Goal: Task Accomplishment & Management: Use online tool/utility

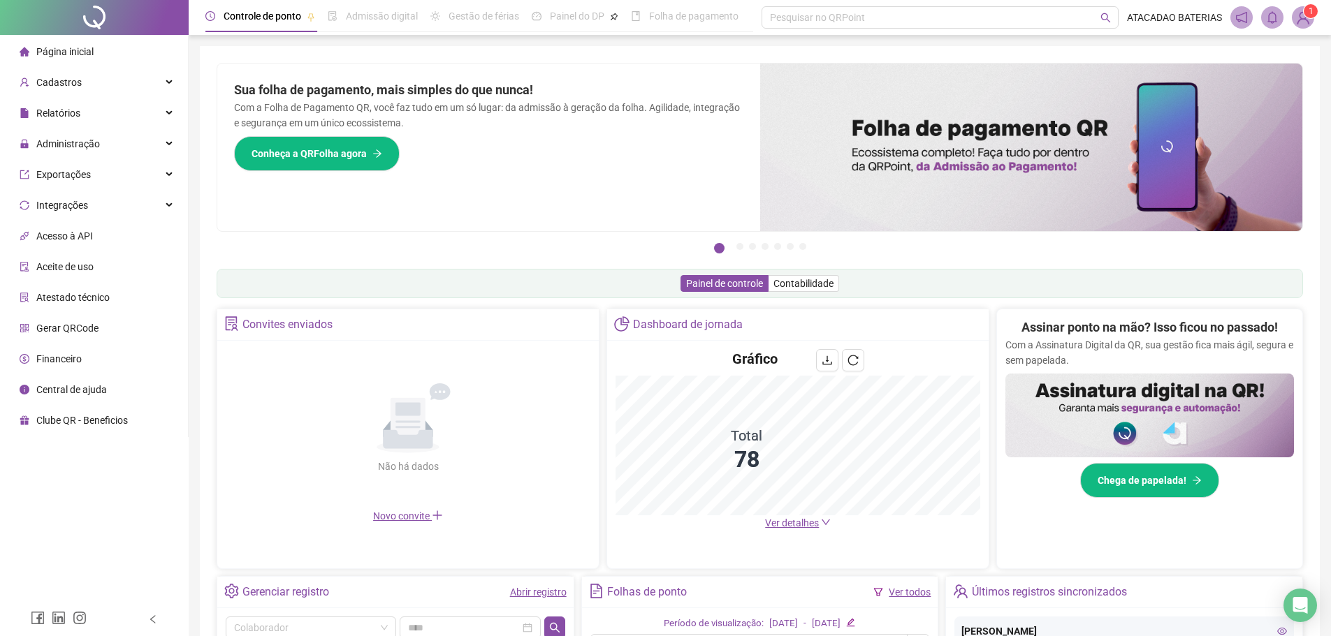
click at [785, 535] on div "Gráfico Total 78 Ver detalhes" at bounding box center [797, 440] width 381 height 198
click at [792, 527] on span "Ver detalhes" at bounding box center [792, 523] width 54 height 11
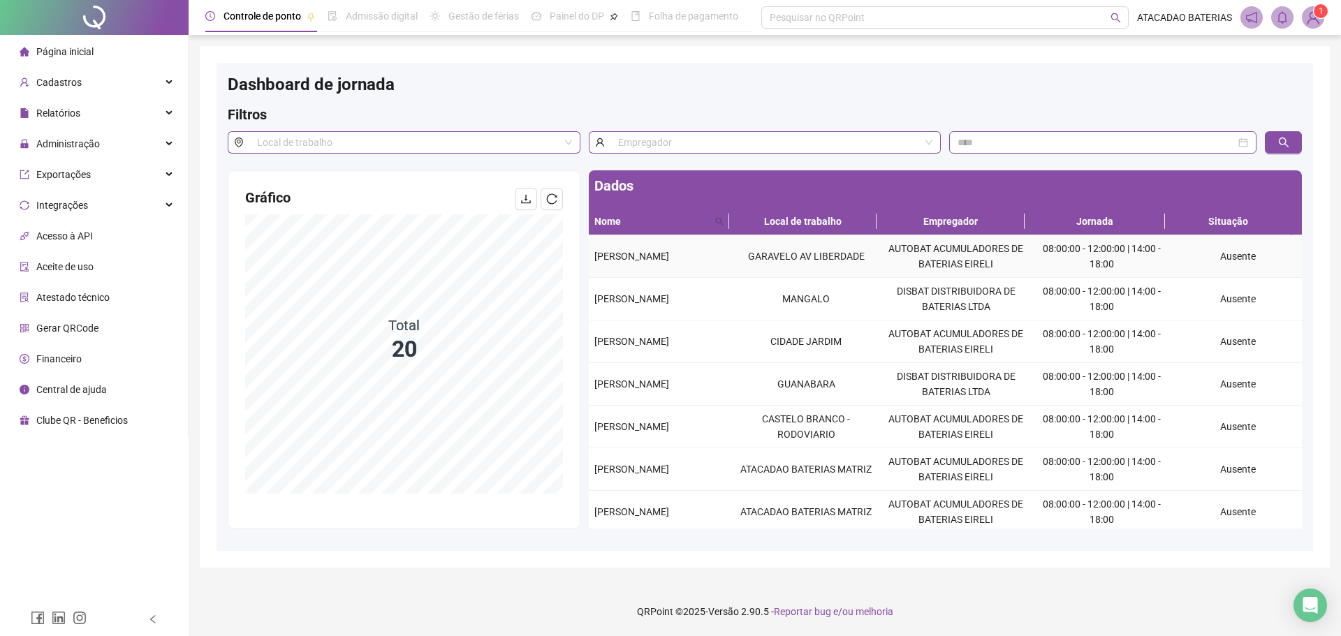
drag, startPoint x: 585, startPoint y: 246, endPoint x: 653, endPoint y: 263, distance: 69.8
click at [653, 263] on div "Dados Nome Local de trabalho Empregador Jornada Situação [PERSON_NAME] AV LIBER…" at bounding box center [946, 349] width 722 height 358
copy table "[PERSON_NAME]"
drag, startPoint x: 592, startPoint y: 301, endPoint x: 715, endPoint y: 296, distance: 123.8
click at [715, 296] on td "[PERSON_NAME]" at bounding box center [660, 299] width 143 height 43
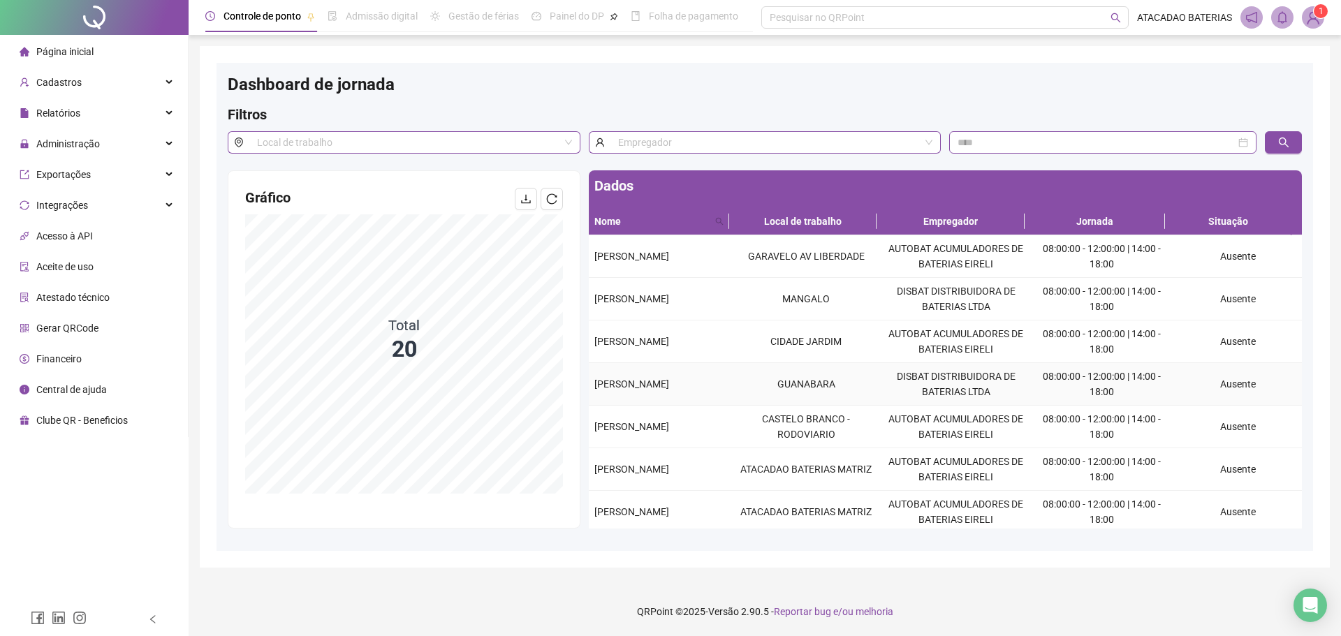
drag, startPoint x: 590, startPoint y: 381, endPoint x: 658, endPoint y: 390, distance: 69.1
click at [658, 390] on td "[PERSON_NAME]" at bounding box center [660, 384] width 143 height 43
copy span "[PERSON_NAME]"
drag, startPoint x: 590, startPoint y: 428, endPoint x: 717, endPoint y: 423, distance: 127.2
click at [717, 423] on td "[PERSON_NAME]" at bounding box center [660, 427] width 143 height 43
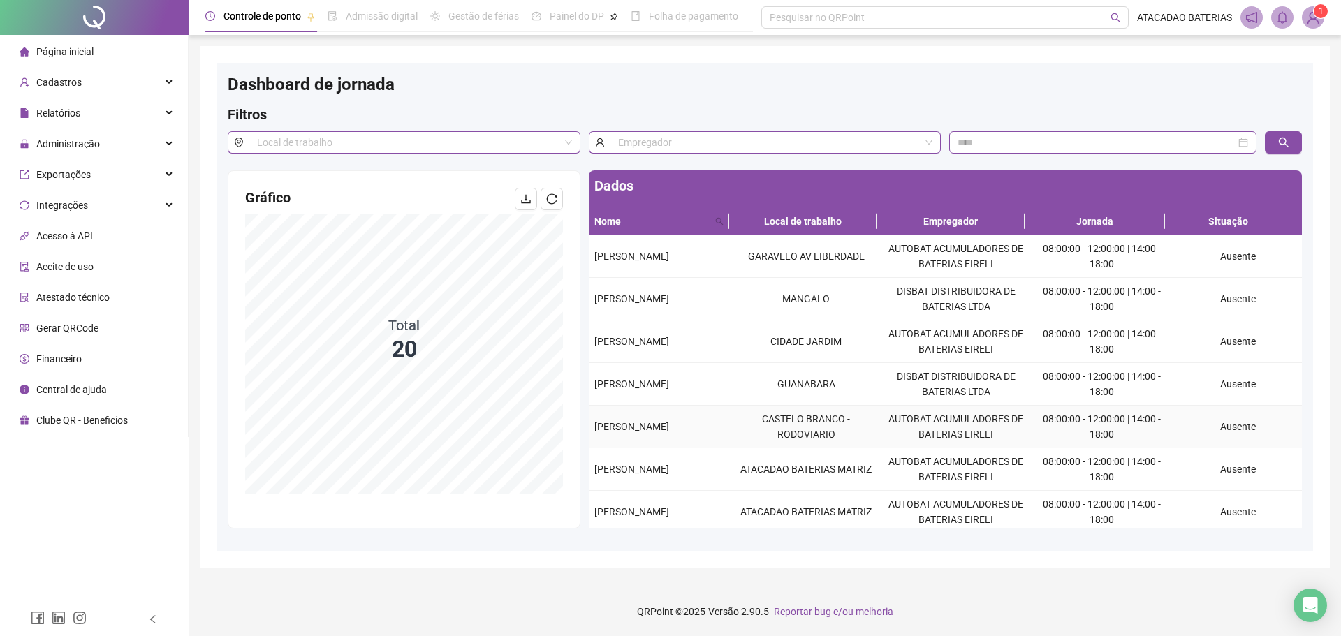
copy span "[PERSON_NAME]"
drag, startPoint x: 588, startPoint y: 466, endPoint x: 669, endPoint y: 473, distance: 80.6
click at [669, 473] on td "[PERSON_NAME]" at bounding box center [660, 470] width 143 height 43
copy span "[PERSON_NAME]"
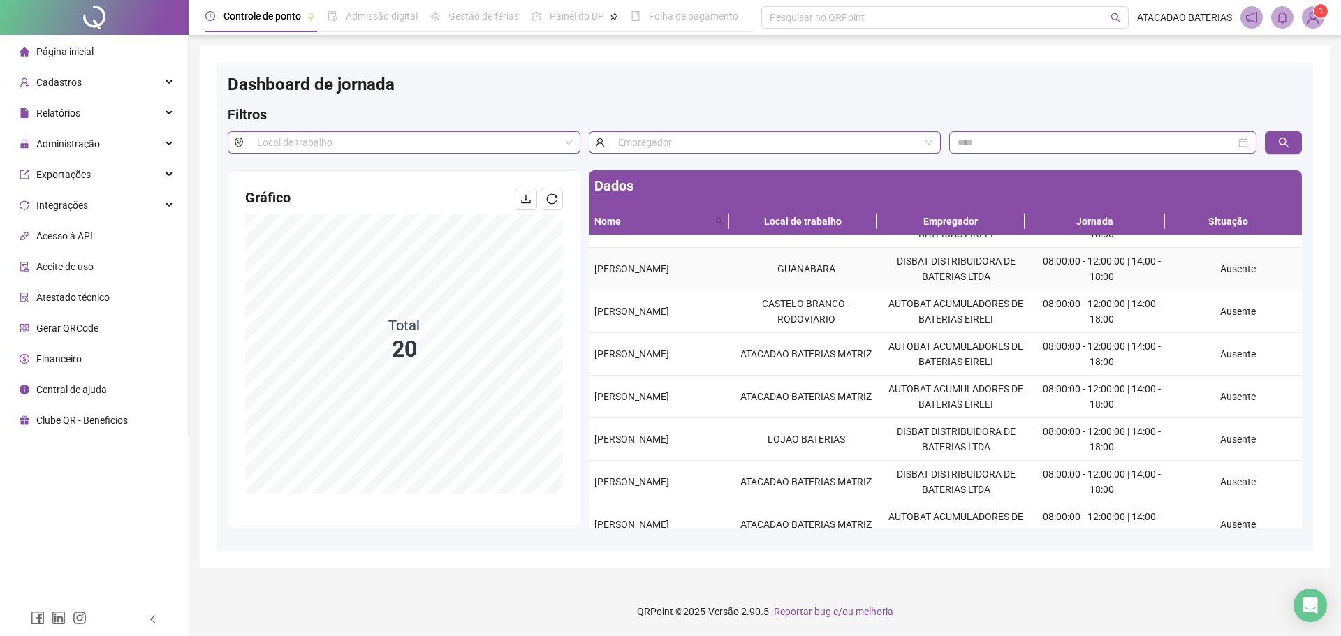
scroll to position [140, 0]
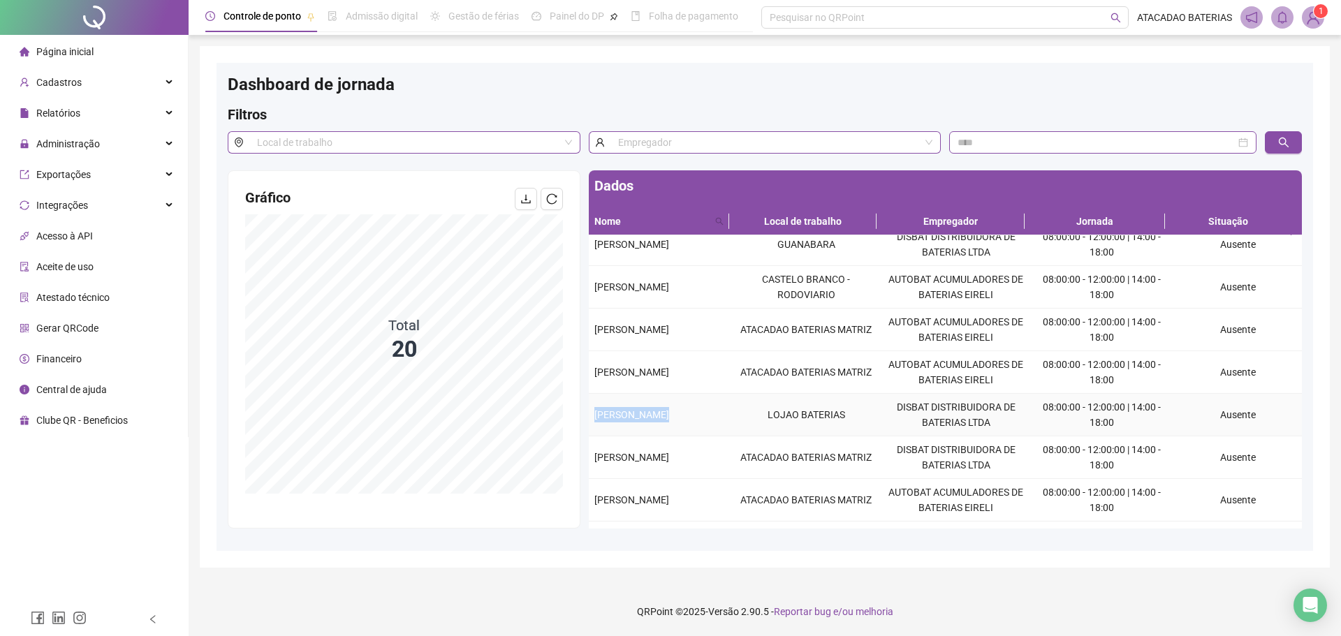
drag, startPoint x: 592, startPoint y: 411, endPoint x: 730, endPoint y: 430, distance: 139.5
click at [730, 430] on tr "[PERSON_NAME] LOJAO BATERIAS DISBAT DISTRIBUIDORA DE BATERIAS LTDA 08:00:00 - 1…" at bounding box center [945, 415] width 713 height 43
copy span "[PERSON_NAME]"
drag, startPoint x: 592, startPoint y: 455, endPoint x: 731, endPoint y: 472, distance: 140.1
click at [731, 472] on tr "[PERSON_NAME] ATACADAO BATERIAS MATRIZ DISBAT DISTRIBUIDORA DE BATERIAS LTDA 08…" at bounding box center [945, 458] width 713 height 43
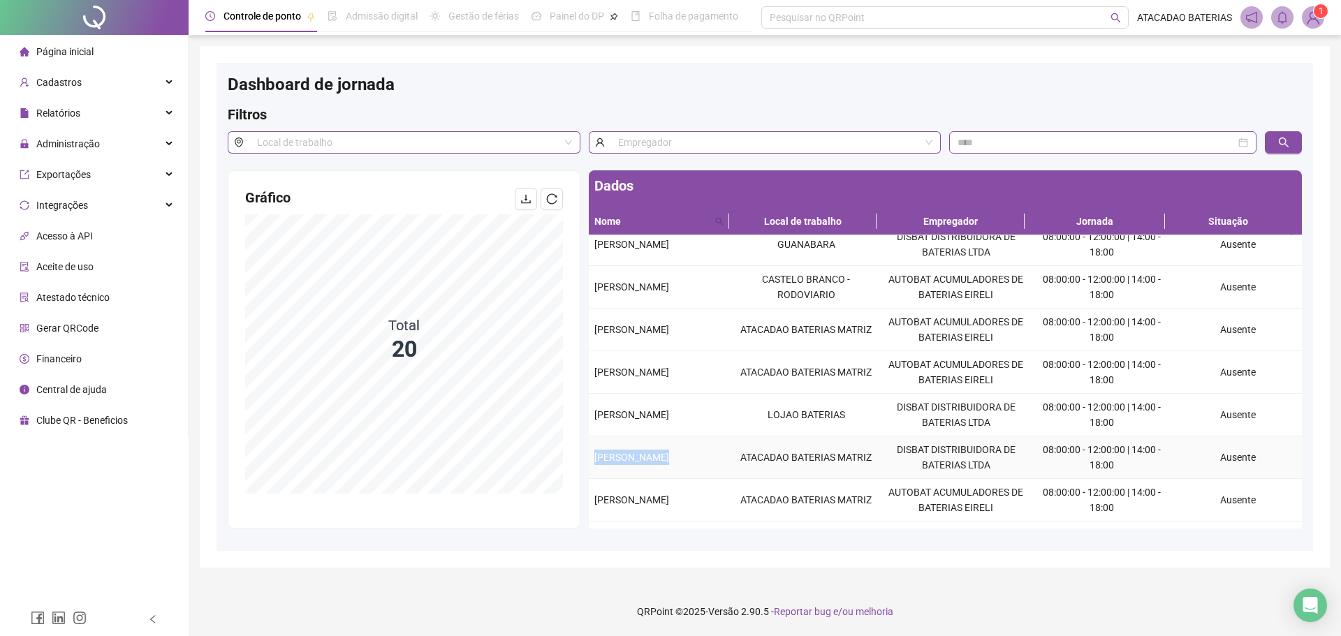
copy span "[PERSON_NAME]"
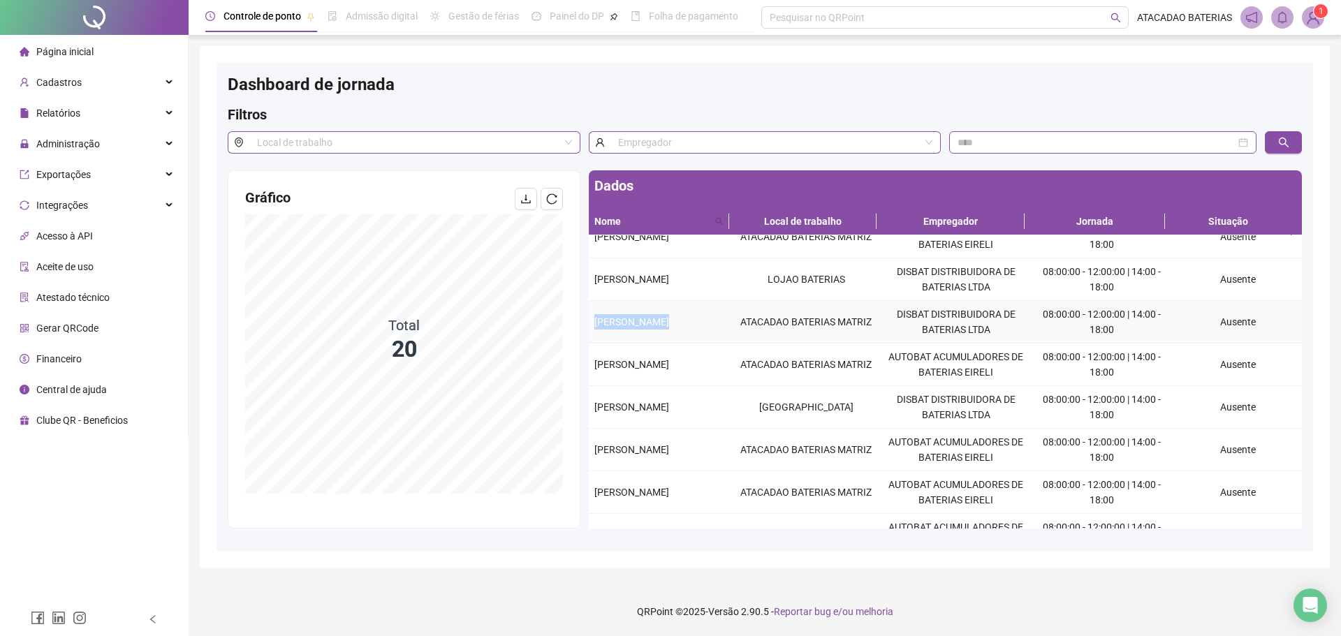
scroll to position [279, 0]
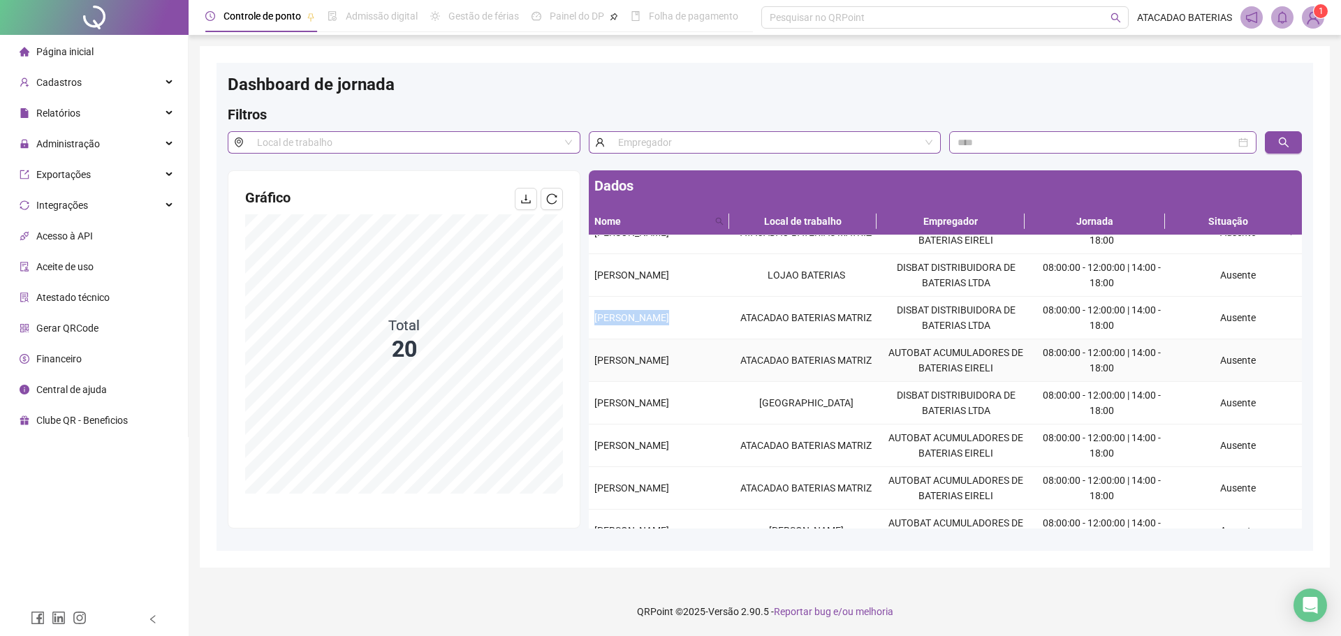
drag, startPoint x: 599, startPoint y: 363, endPoint x: 694, endPoint y: 367, distance: 94.4
click at [694, 367] on div "Dados Nome Local de trabalho Empregador Jornada Situação [PERSON_NAME] AV LIBER…" at bounding box center [946, 349] width 722 height 358
click at [723, 371] on td "[PERSON_NAME]" at bounding box center [660, 361] width 143 height 43
drag, startPoint x: 585, startPoint y: 358, endPoint x: 671, endPoint y: 358, distance: 85.2
click at [669, 358] on div "Dados Nome Local de trabalho Empregador Jornada Situação [PERSON_NAME] AV LIBER…" at bounding box center [946, 349] width 722 height 358
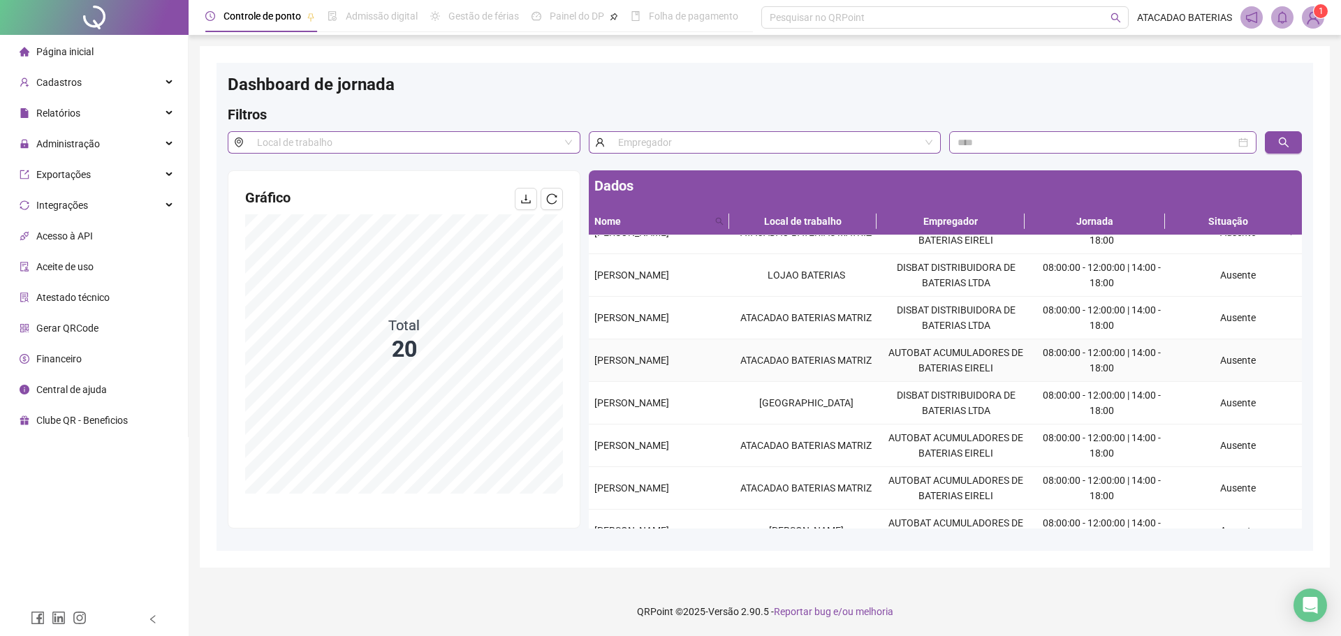
click at [712, 363] on div "[PERSON_NAME]" at bounding box center [660, 360] width 131 height 15
drag, startPoint x: 593, startPoint y: 358, endPoint x: 713, endPoint y: 363, distance: 119.6
click at [713, 363] on td "[PERSON_NAME]" at bounding box center [660, 361] width 143 height 43
copy span "[PERSON_NAME]"
drag, startPoint x: 593, startPoint y: 393, endPoint x: 672, endPoint y: 416, distance: 82.2
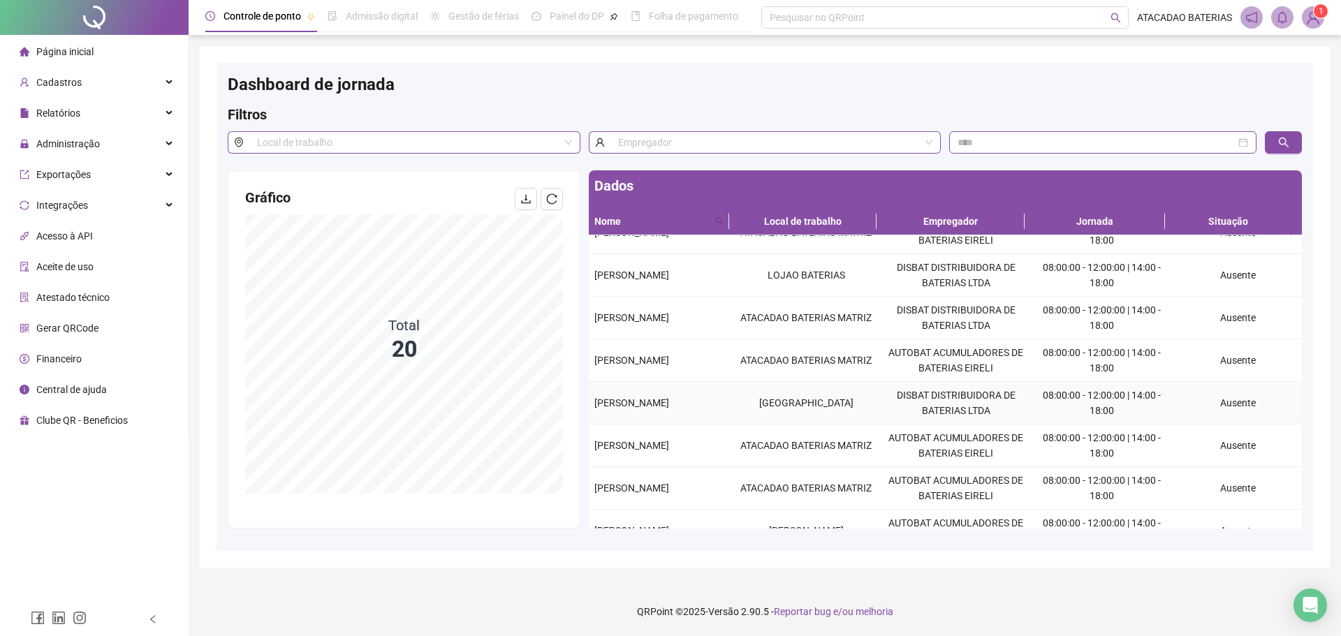
click at [672, 416] on td "[PERSON_NAME]" at bounding box center [660, 403] width 143 height 43
copy span "[PERSON_NAME]"
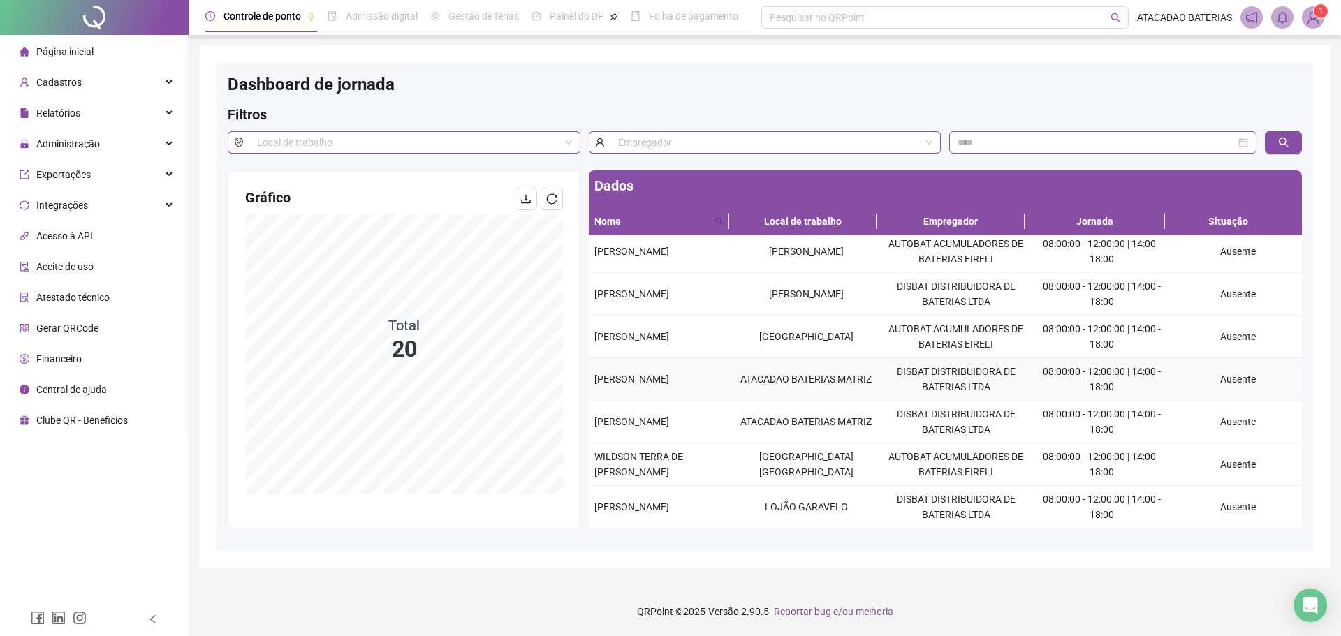
scroll to position [489, 0]
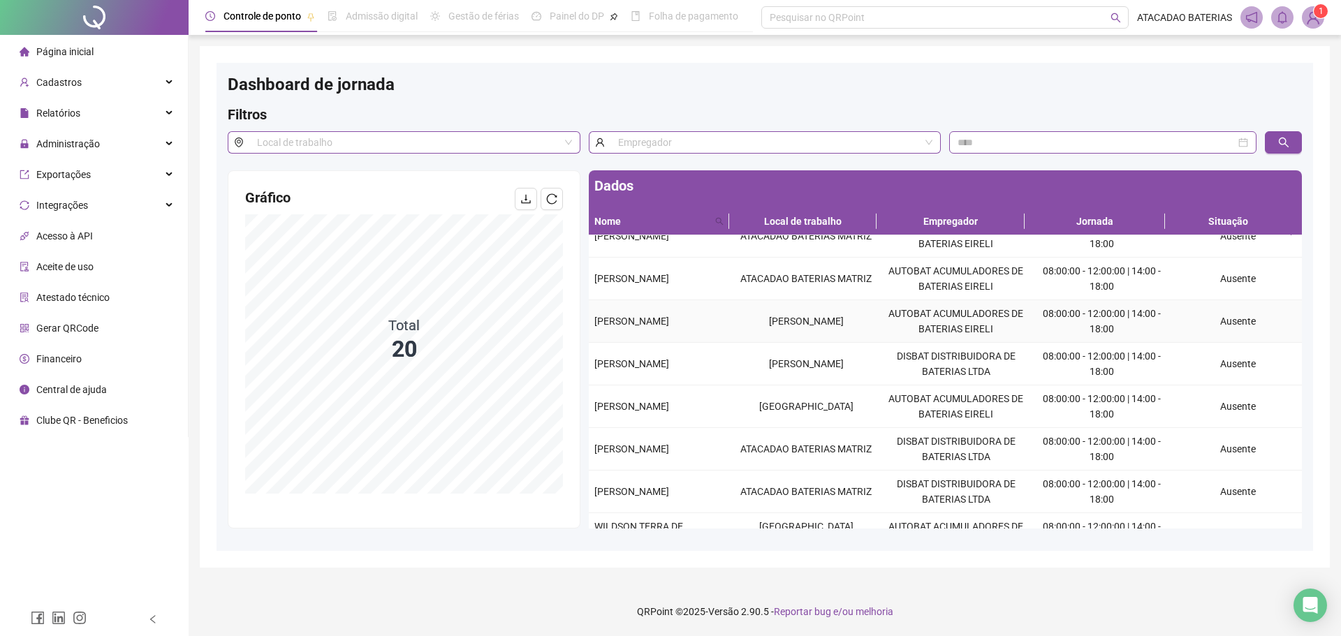
drag, startPoint x: 589, startPoint y: 311, endPoint x: 694, endPoint y: 339, distance: 108.5
click at [694, 339] on td "[PERSON_NAME]" at bounding box center [660, 321] width 143 height 43
copy span "[PERSON_NAME]"
drag, startPoint x: 596, startPoint y: 357, endPoint x: 677, endPoint y: 381, distance: 84.5
click at [677, 381] on td "[PERSON_NAME]" at bounding box center [660, 364] width 143 height 43
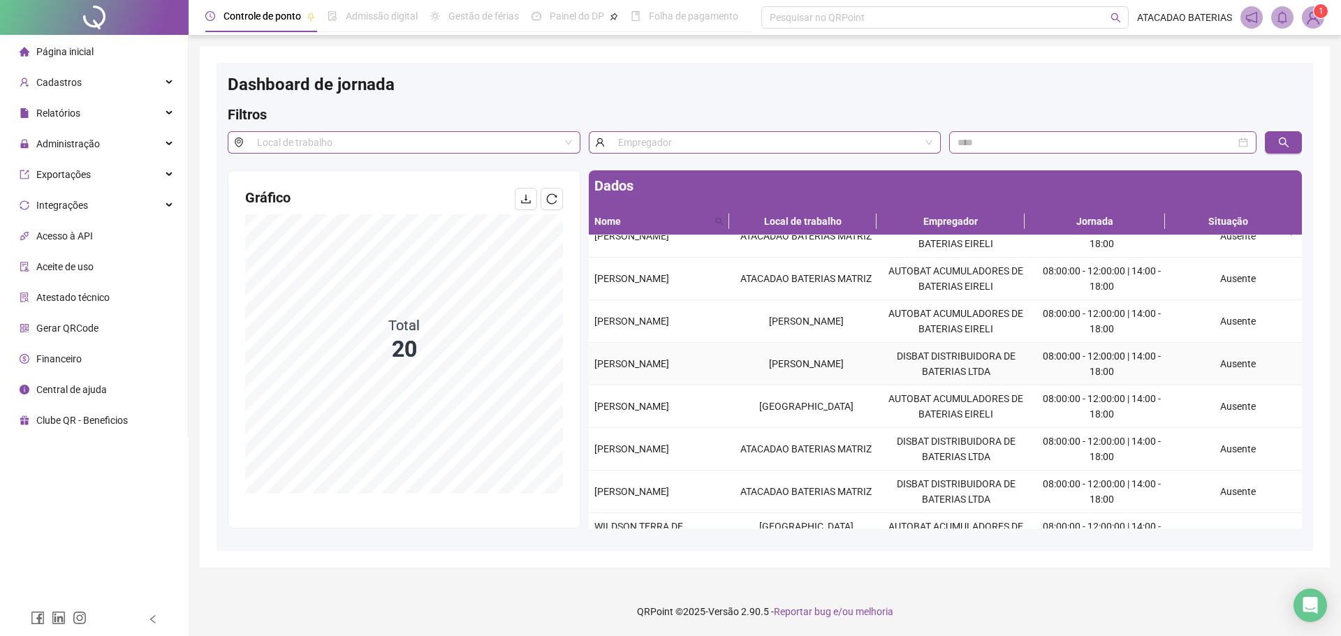
copy span "[PERSON_NAME]"
drag, startPoint x: 588, startPoint y: 446, endPoint x: 724, endPoint y: 447, distance: 136.2
click at [724, 447] on td "[PERSON_NAME]" at bounding box center [660, 449] width 143 height 43
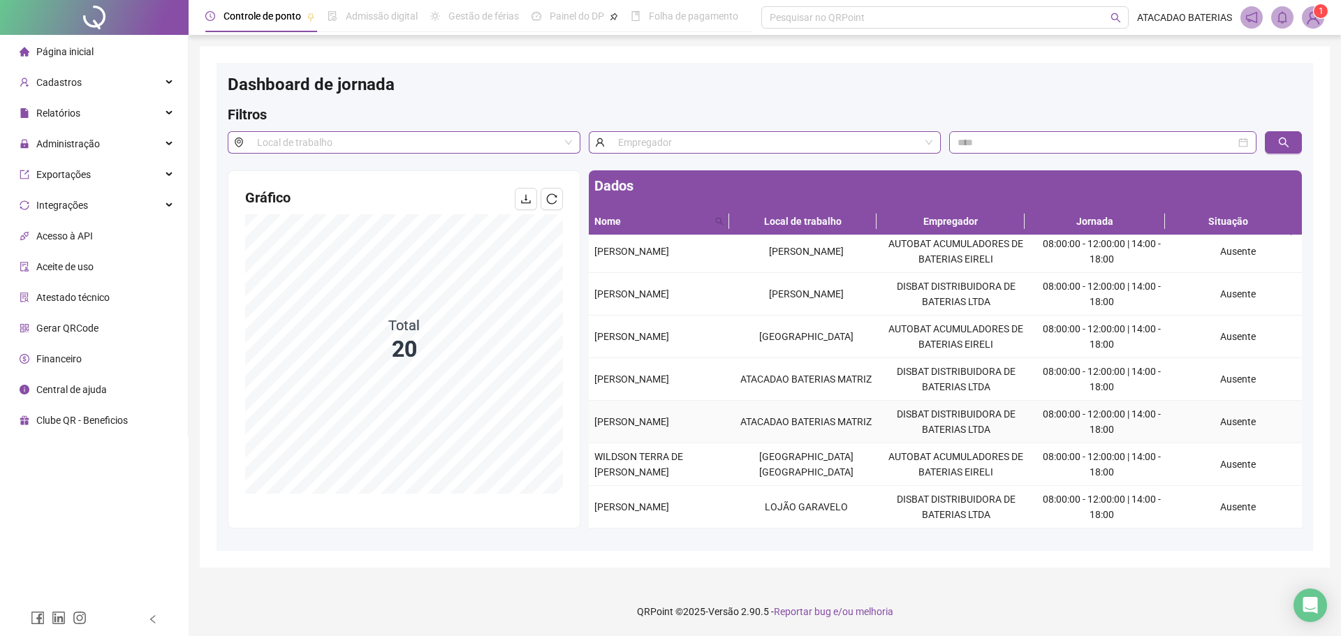
drag, startPoint x: 591, startPoint y: 413, endPoint x: 689, endPoint y: 437, distance: 100.8
click at [689, 437] on td "[PERSON_NAME]" at bounding box center [660, 422] width 143 height 43
drag, startPoint x: 590, startPoint y: 495, endPoint x: 659, endPoint y: 528, distance: 76.9
click at [659, 528] on td "[PERSON_NAME]" at bounding box center [660, 507] width 143 height 43
click at [102, 146] on div "Administração" at bounding box center [94, 144] width 182 height 28
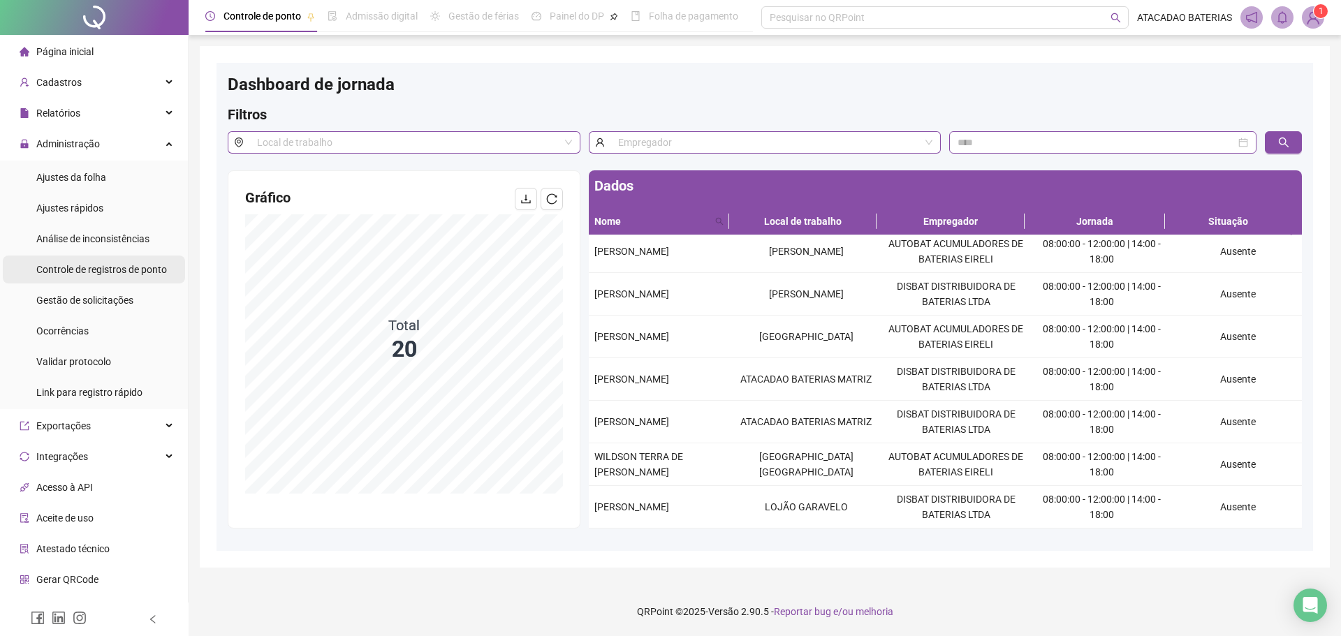
click at [138, 272] on span "Controle de registros de ponto" at bounding box center [101, 269] width 131 height 11
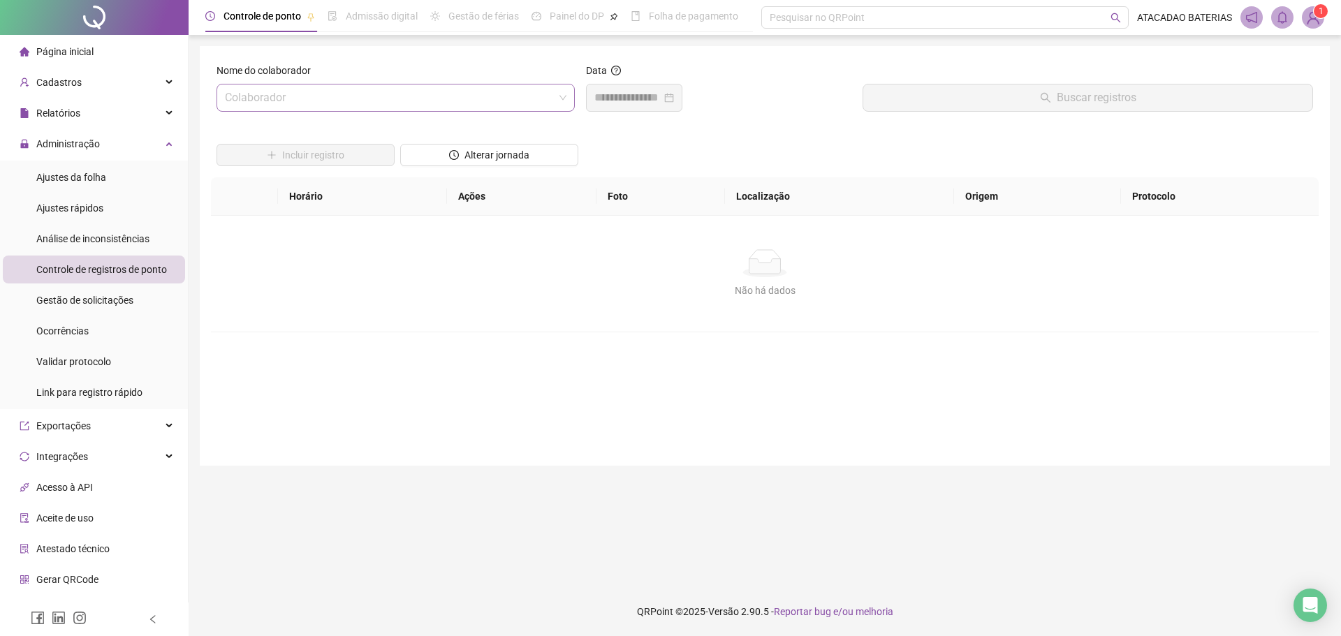
click at [324, 93] on input "search" at bounding box center [389, 98] width 329 height 27
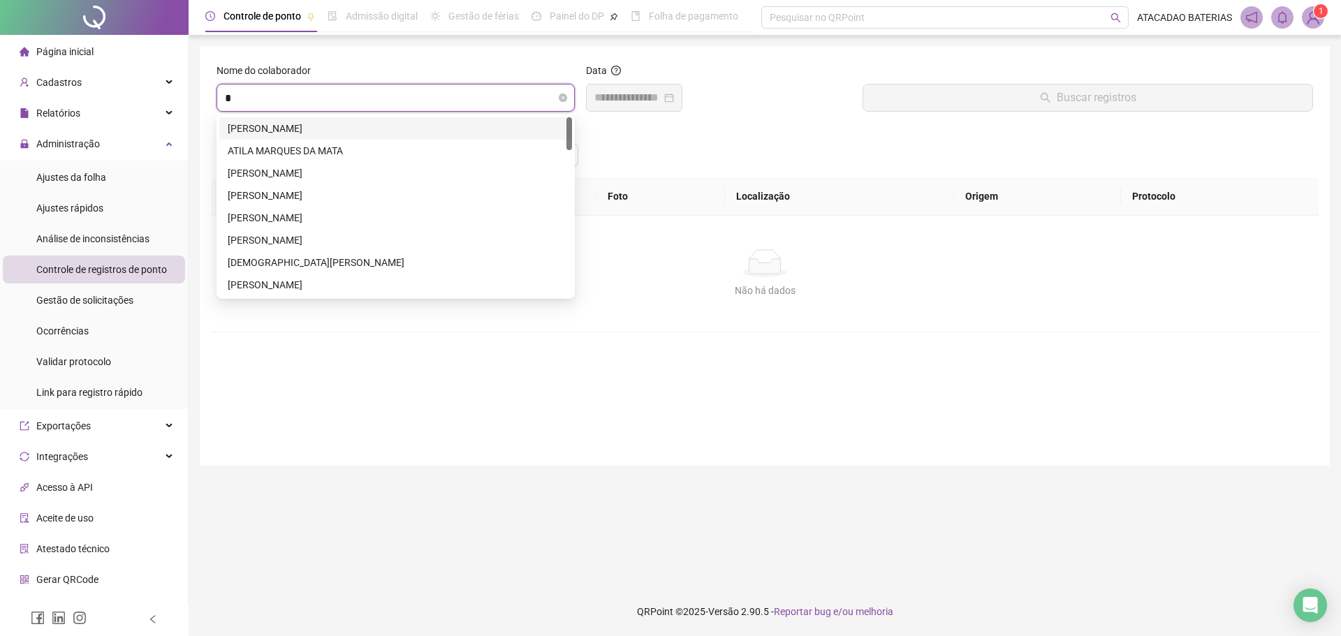
type input "**"
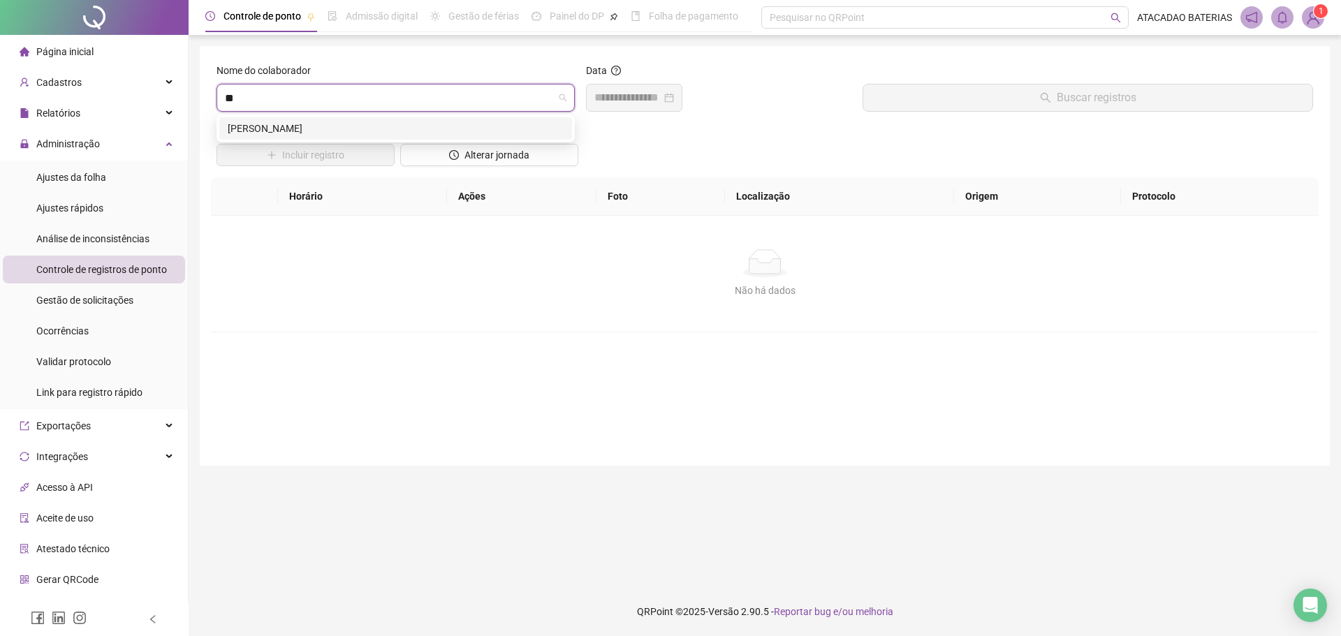
click at [346, 129] on div "[PERSON_NAME]" at bounding box center [396, 128] width 336 height 15
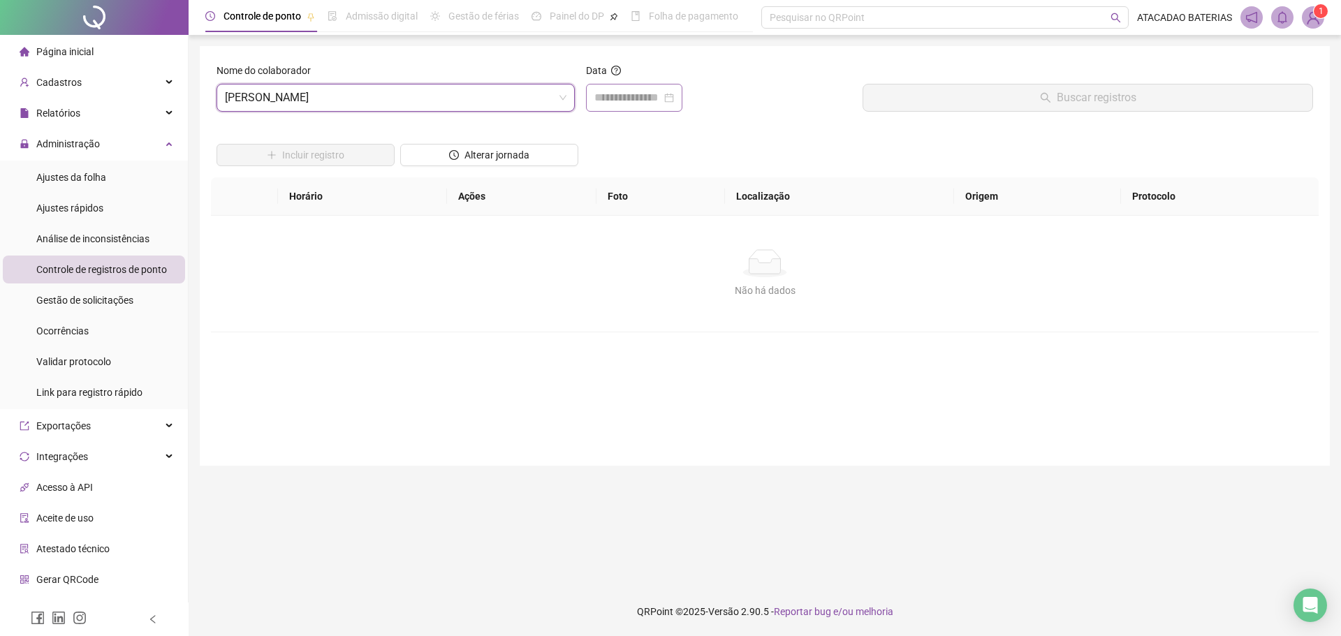
click at [654, 89] on div at bounding box center [634, 98] width 96 height 28
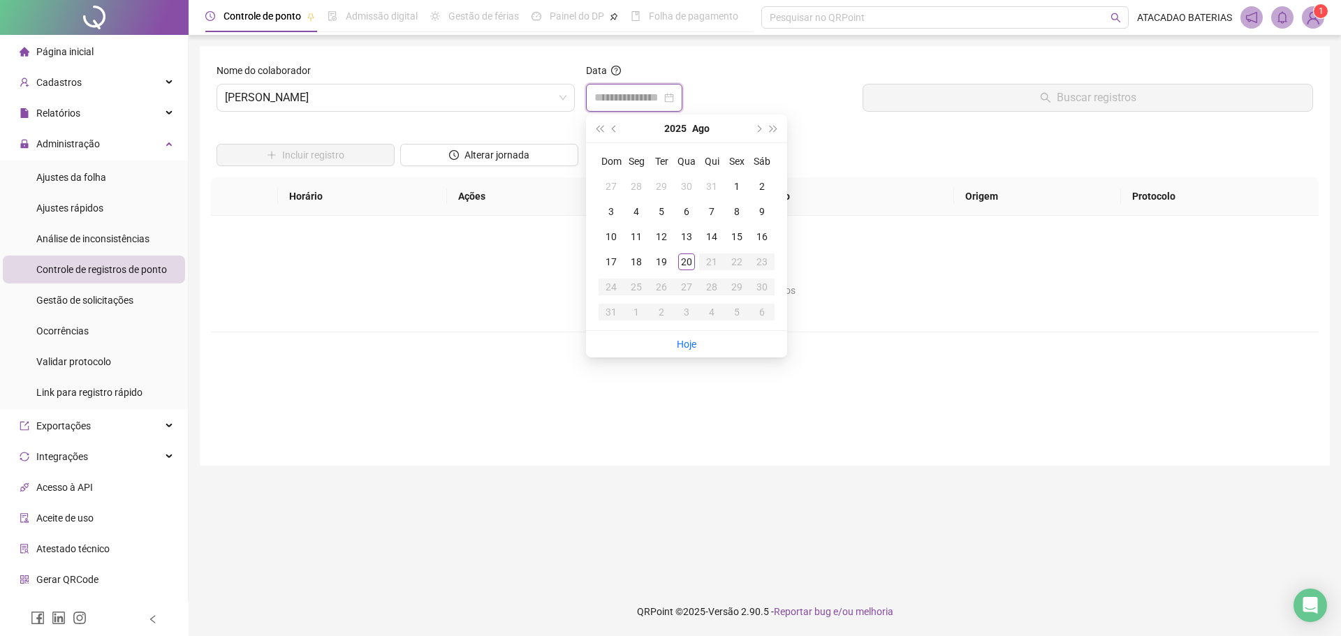
click at [662, 103] on input at bounding box center [628, 97] width 67 height 17
type input "**********"
click at [683, 271] on td "20" at bounding box center [686, 261] width 25 height 25
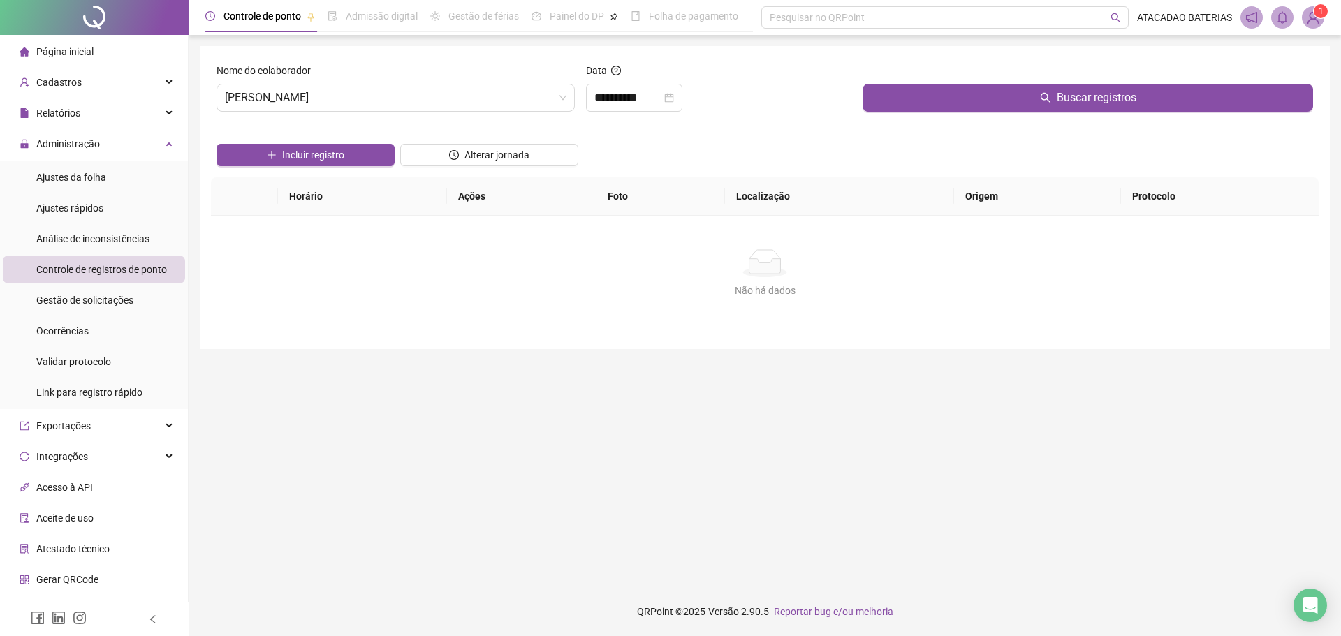
click at [928, 112] on div "Buscar registros" at bounding box center [1088, 93] width 462 height 60
click at [940, 92] on button "Buscar registros" at bounding box center [1088, 98] width 451 height 28
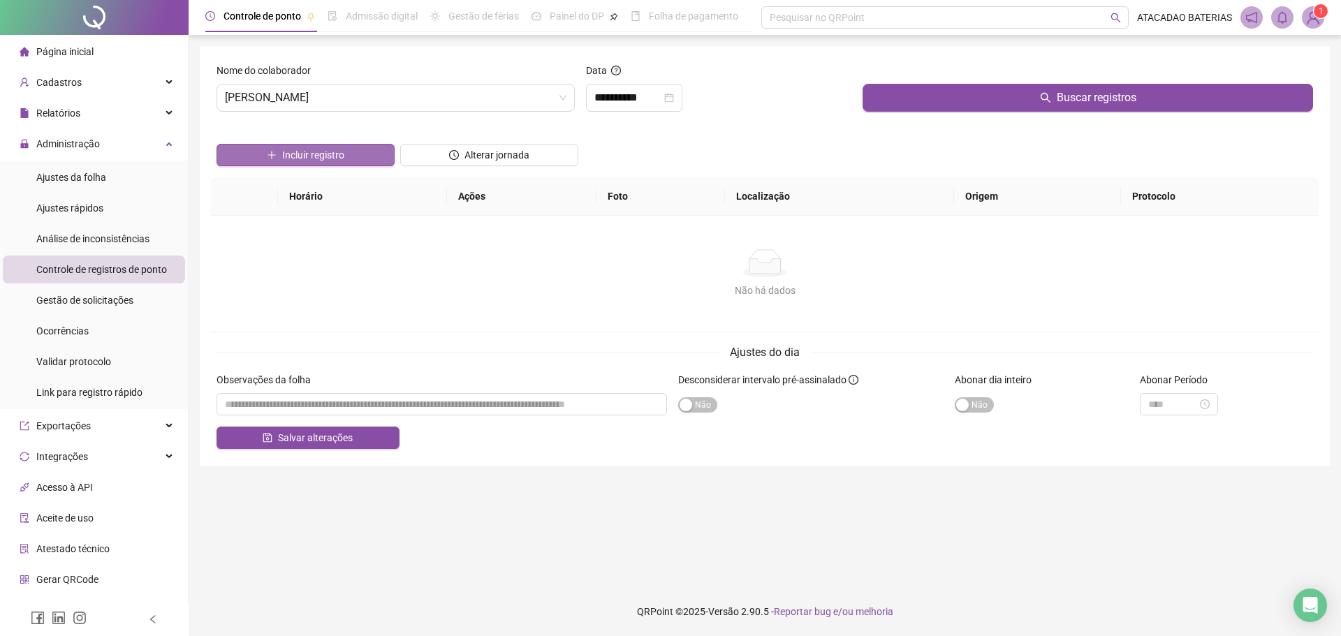
click at [305, 152] on span "Incluir registro" at bounding box center [313, 154] width 62 height 15
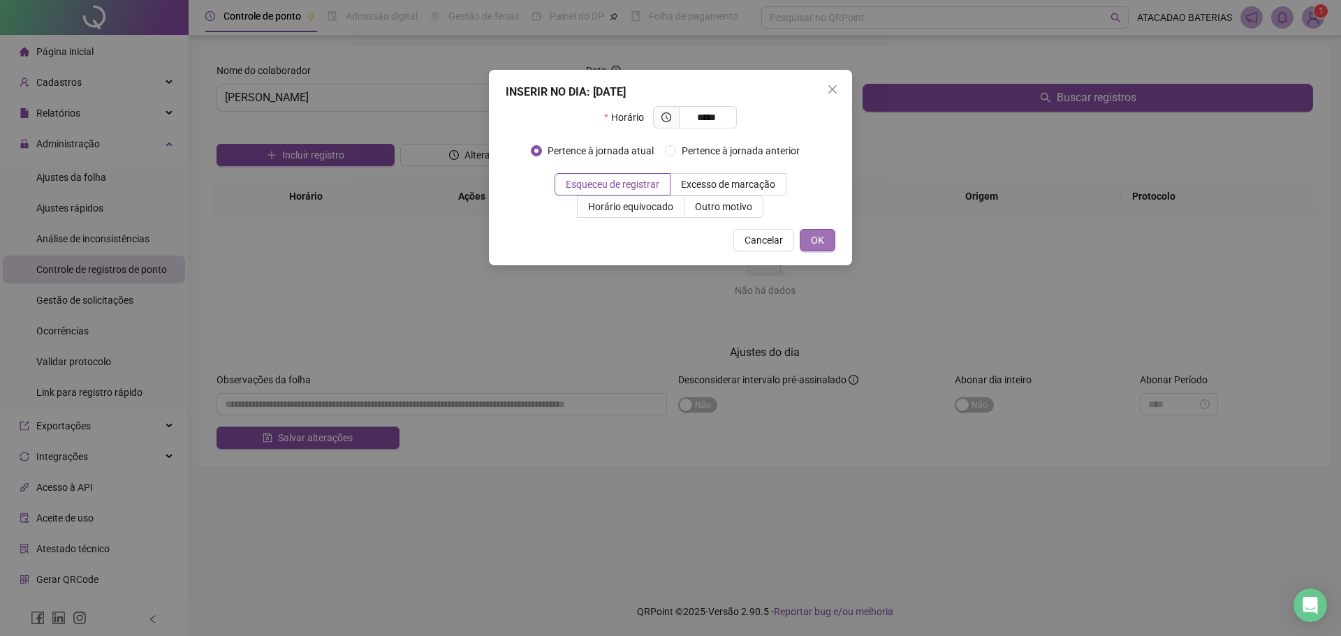
type input "*****"
click at [821, 237] on span "OK" at bounding box center [817, 240] width 13 height 15
